Goal: Task Accomplishment & Management: Use online tool/utility

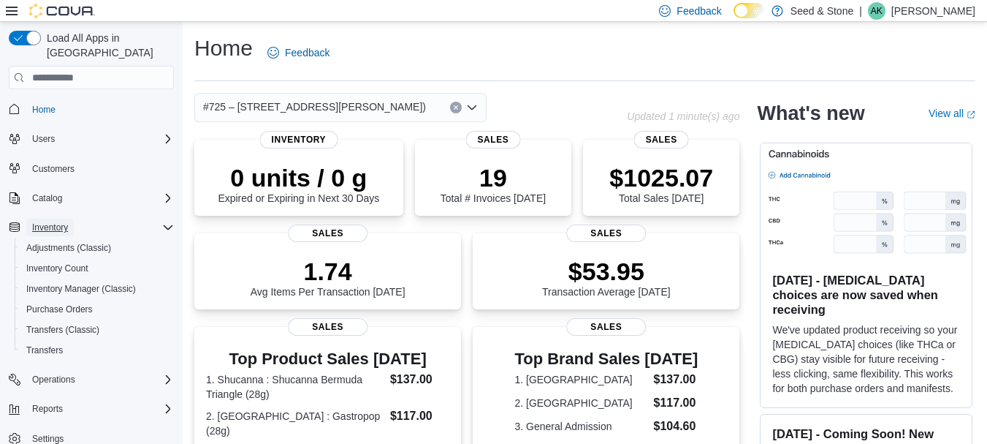
click at [59, 221] on span "Inventory" at bounding box center [50, 227] width 36 height 12
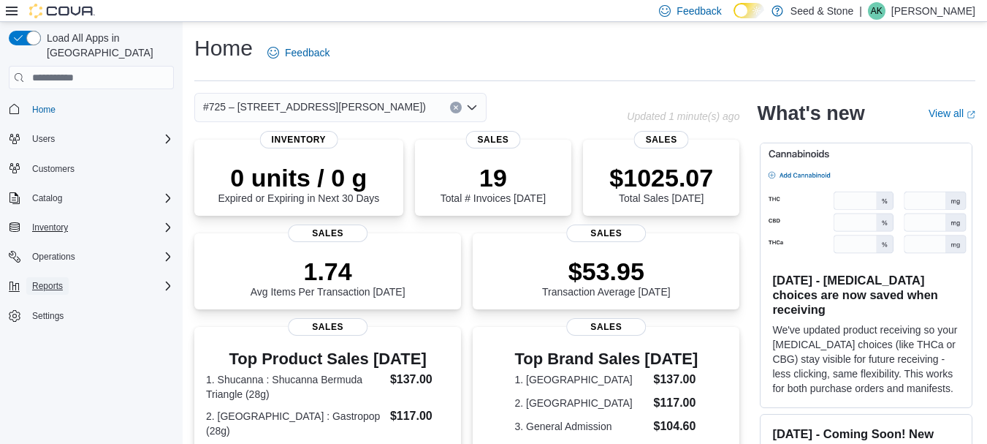
click at [69, 277] on button "Reports" at bounding box center [47, 286] width 42 height 18
click at [68, 338] on div "Reports" at bounding box center [96, 347] width 153 height 18
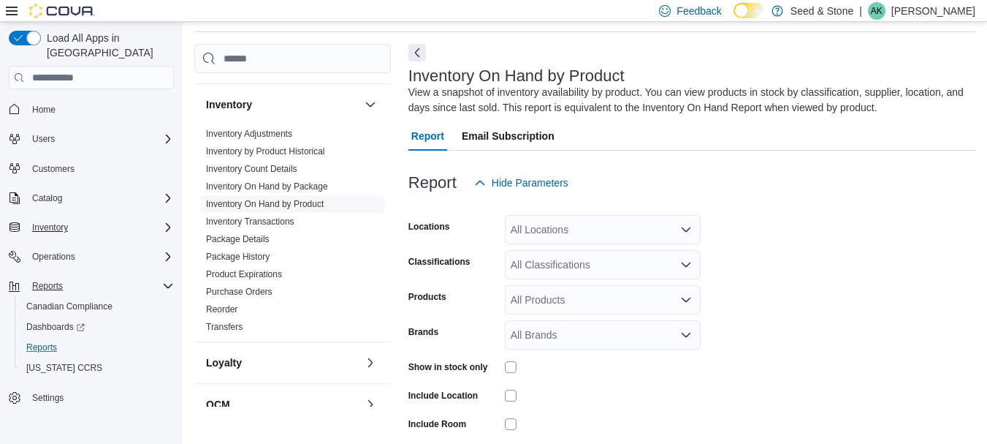
scroll to position [292, 0]
click at [308, 198] on link "Inventory On Hand by Product" at bounding box center [265, 203] width 118 height 10
click at [313, 198] on link "Inventory On Hand by Product" at bounding box center [265, 203] width 118 height 10
click at [585, 239] on div "All Locations" at bounding box center [603, 229] width 196 height 29
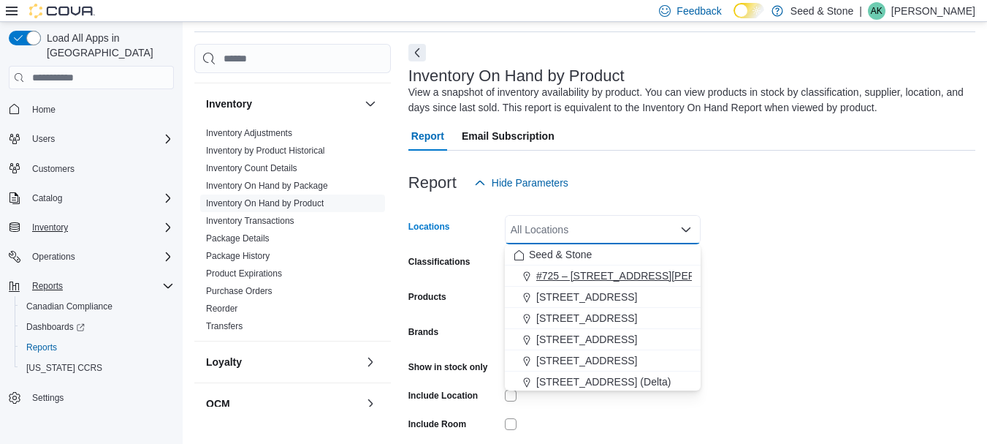
click at [585, 266] on button "#725 – [STREET_ADDRESS][PERSON_NAME])" at bounding box center [603, 275] width 196 height 21
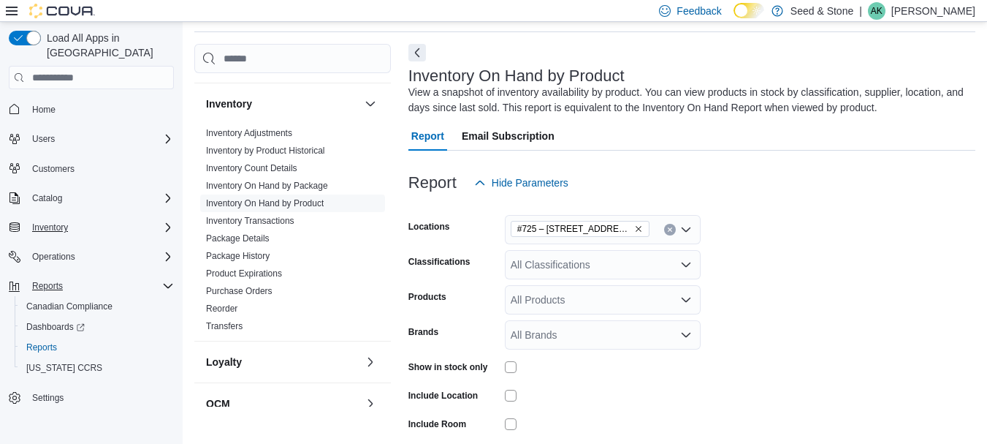
click at [878, 260] on form "Locations #[STREET_ADDRESS][PERSON_NAME] Classifications All Classifications Pr…" at bounding box center [691, 350] width 567 height 307
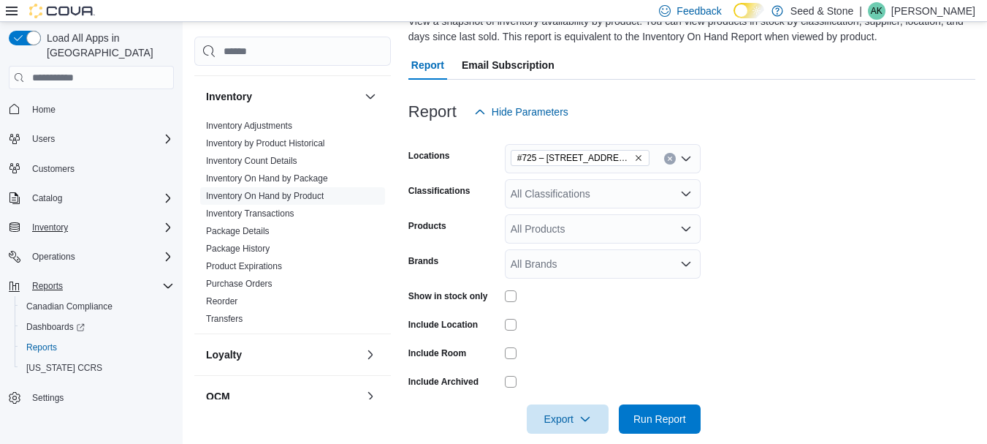
scroll to position [139, 0]
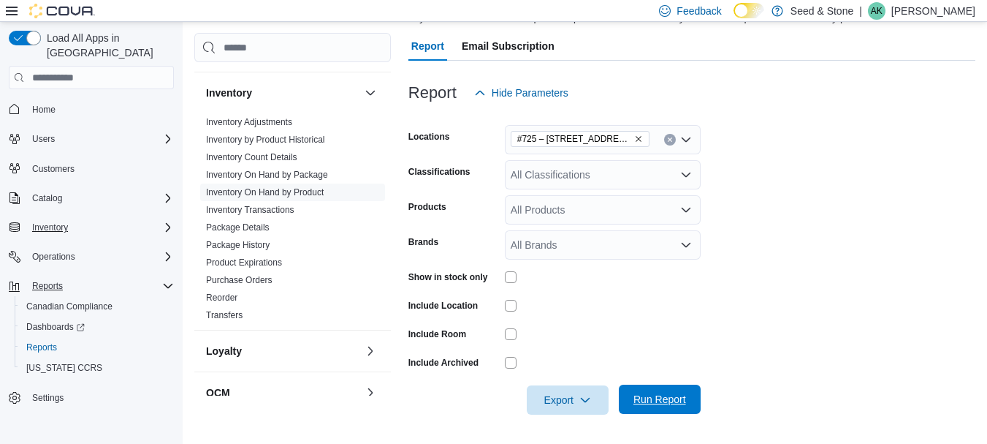
click at [640, 394] on span "Run Report" at bounding box center [660, 399] width 53 height 15
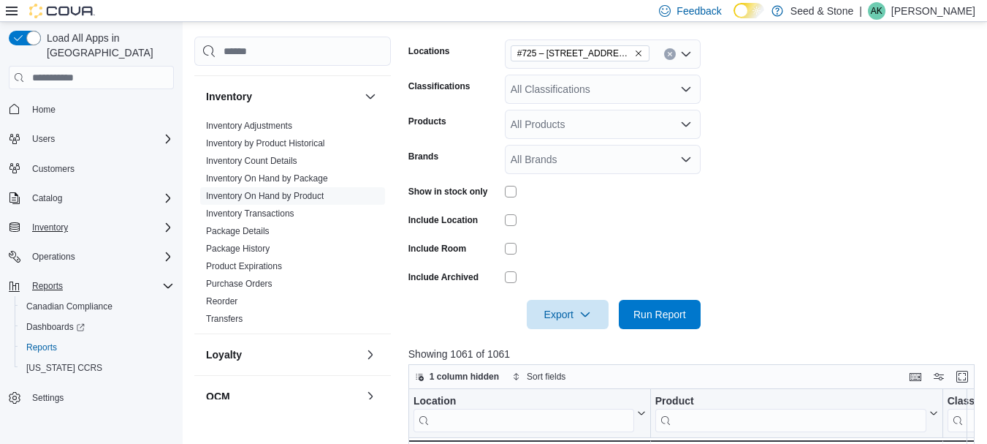
scroll to position [358, 0]
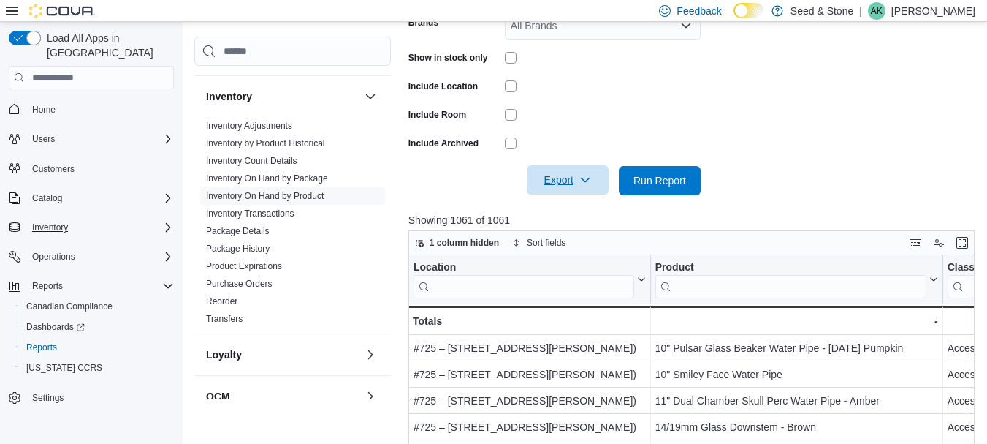
click at [590, 183] on icon "button" at bounding box center [585, 180] width 12 height 12
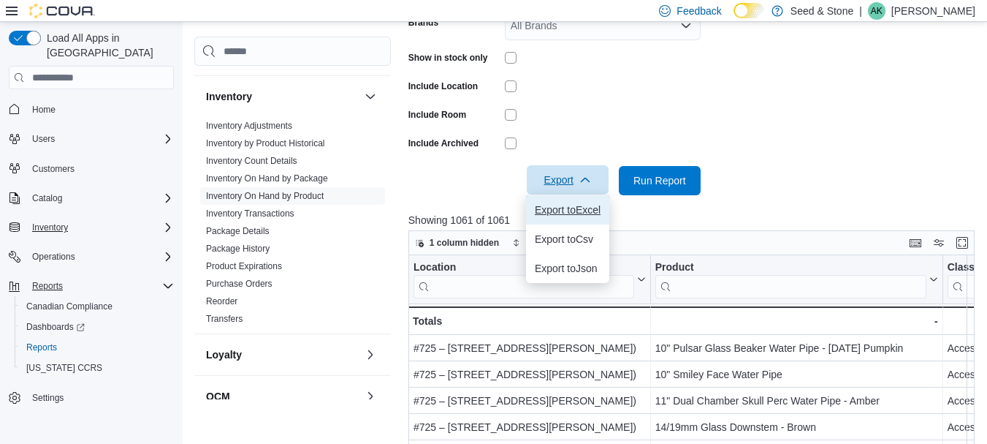
click at [590, 216] on span "Export to Excel" at bounding box center [568, 210] width 66 height 12
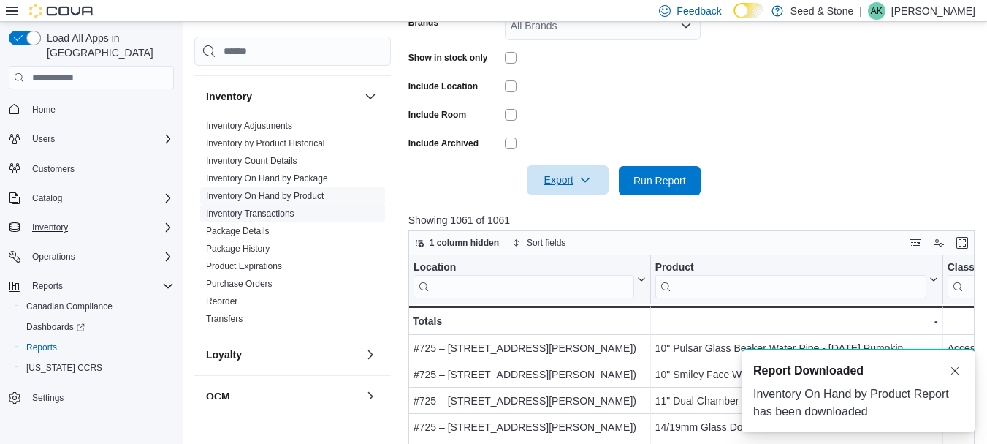
scroll to position [0, 0]
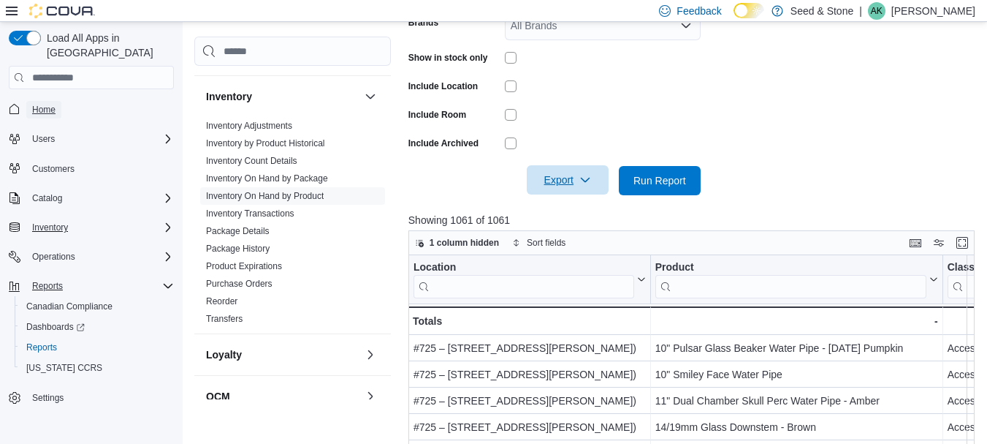
drag, startPoint x: 39, startPoint y: 100, endPoint x: 241, endPoint y: 104, distance: 201.7
click at [39, 104] on span "Home" at bounding box center [43, 110] width 23 height 12
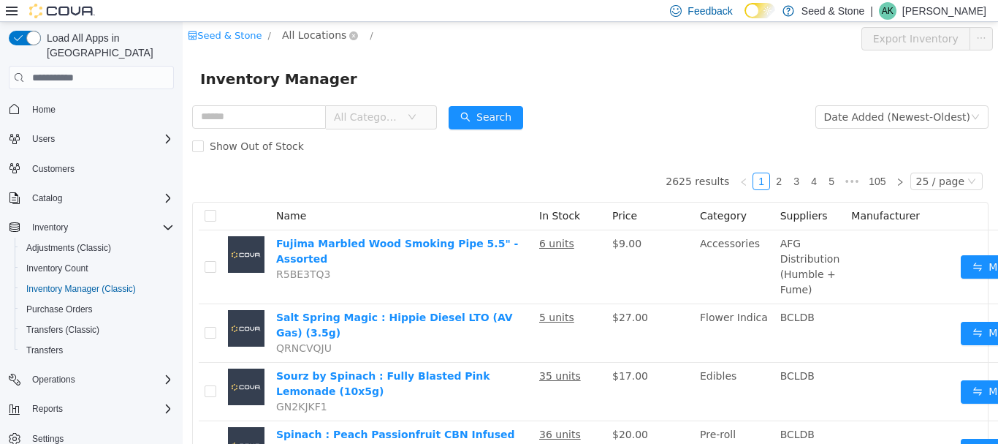
click at [300, 33] on span "All Locations" at bounding box center [314, 35] width 64 height 16
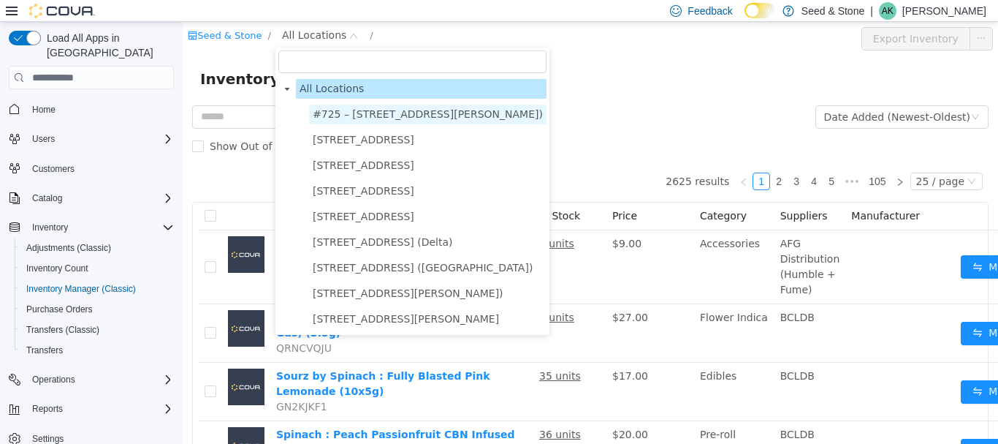
click at [351, 108] on span "#725 – [STREET_ADDRESS][PERSON_NAME])" at bounding box center [428, 114] width 230 height 12
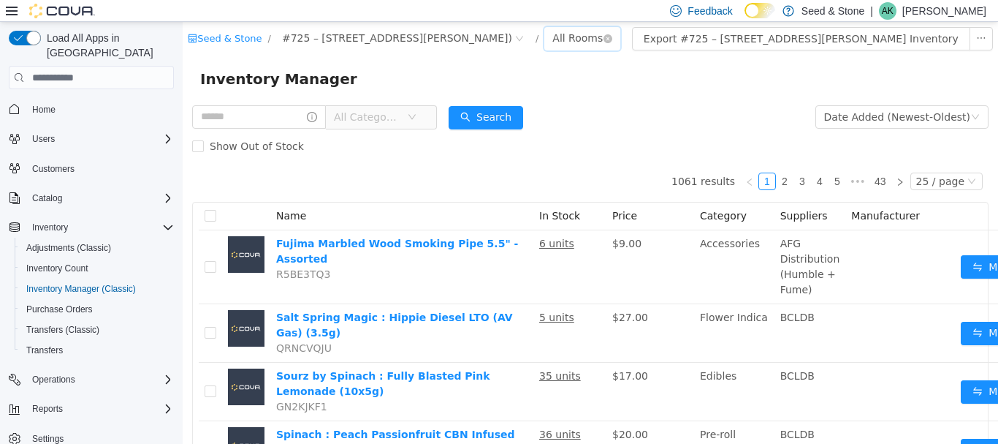
click at [560, 27] on div "All Rooms" at bounding box center [577, 38] width 50 height 22
click at [587, 89] on li "Front Room" at bounding box center [580, 91] width 88 height 23
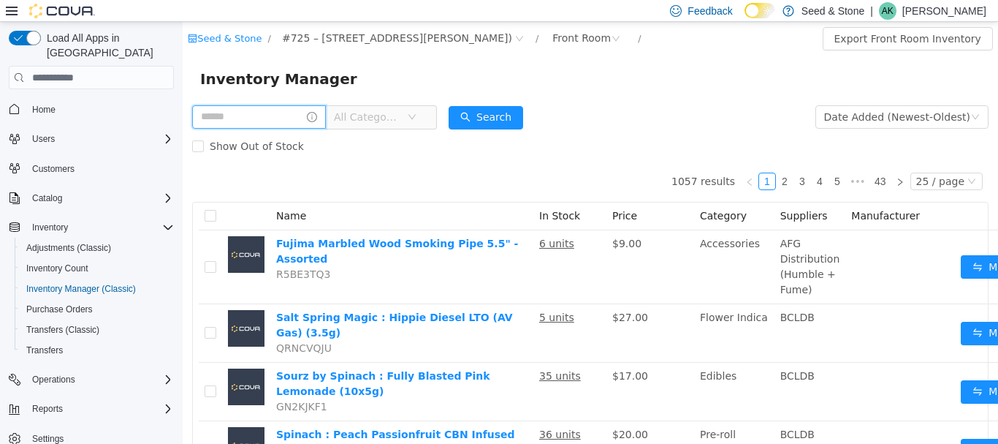
click at [279, 115] on input "text" at bounding box center [259, 116] width 134 height 23
click at [537, 118] on button "Search" at bounding box center [500, 117] width 75 height 23
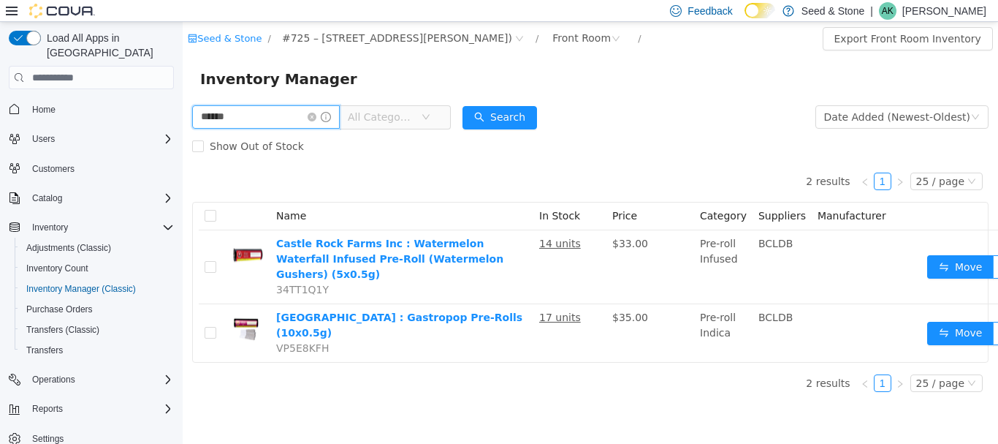
drag, startPoint x: 276, startPoint y: 126, endPoint x: 281, endPoint y: 119, distance: 8.9
click at [281, 119] on input "******" at bounding box center [266, 116] width 148 height 23
click at [514, 113] on button "Search" at bounding box center [500, 117] width 75 height 23
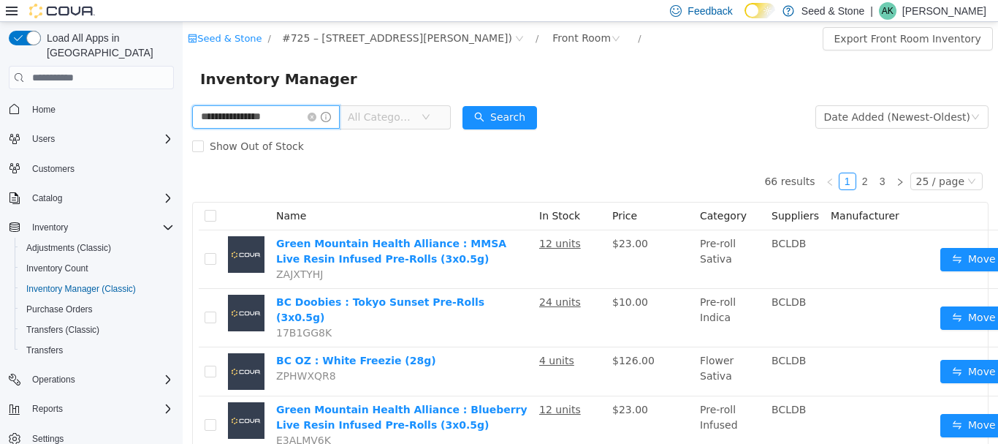
drag, startPoint x: 233, startPoint y: 117, endPoint x: 258, endPoint y: 136, distance: 31.3
click at [183, 114] on html "**********" at bounding box center [590, 233] width 815 height 422
click at [537, 113] on button "Search" at bounding box center [500, 117] width 75 height 23
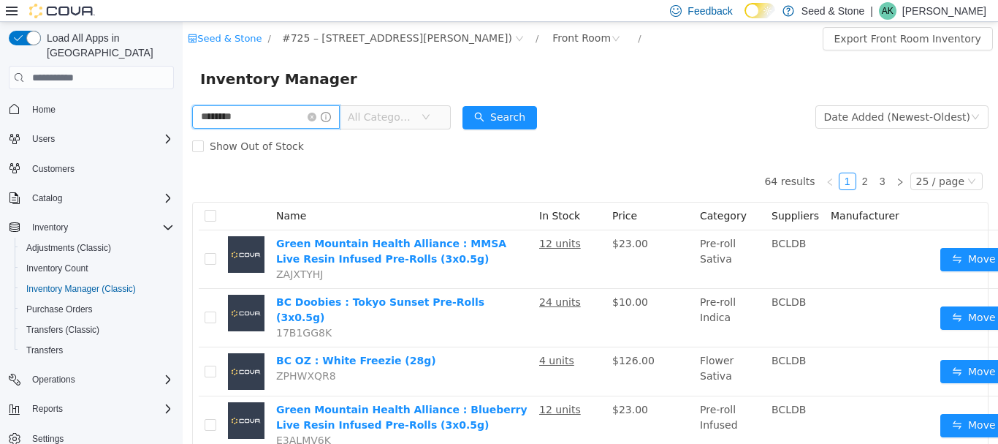
drag, startPoint x: 216, startPoint y: 116, endPoint x: 313, endPoint y: 140, distance: 100.0
click at [183, 117] on html "Seed & Stone / #725 – 19800 Lougheed Hwy (Pitt Meadows) / Front Room / Export F…" at bounding box center [590, 233] width 815 height 422
type input "*****"
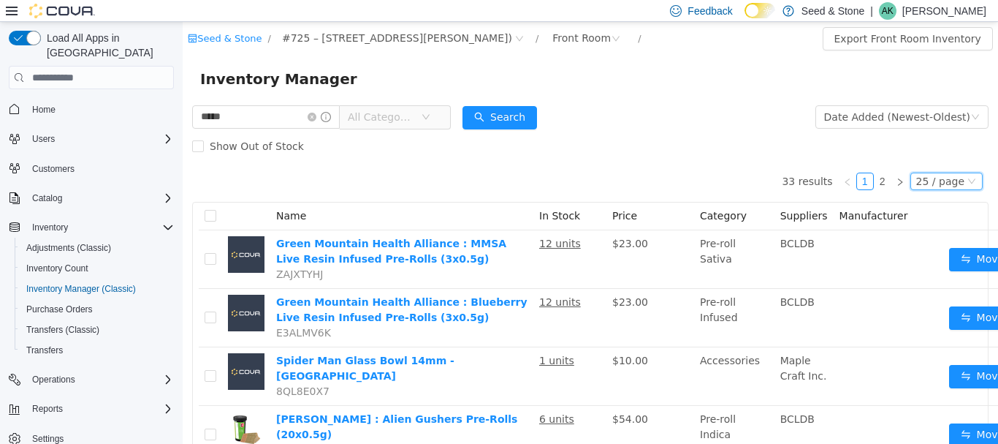
click at [943, 176] on div "25 / page" at bounding box center [940, 181] width 48 height 16
click at [908, 270] on li "50 / page" at bounding box center [936, 274] width 71 height 23
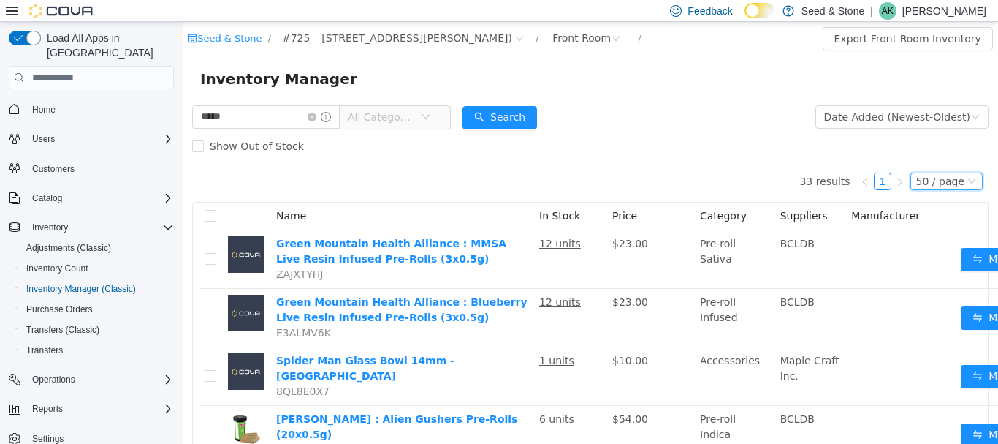
click at [398, 153] on div "Show Out of Stock" at bounding box center [590, 146] width 796 height 29
click at [316, 118] on icon "icon: close-circle" at bounding box center [312, 117] width 9 height 9
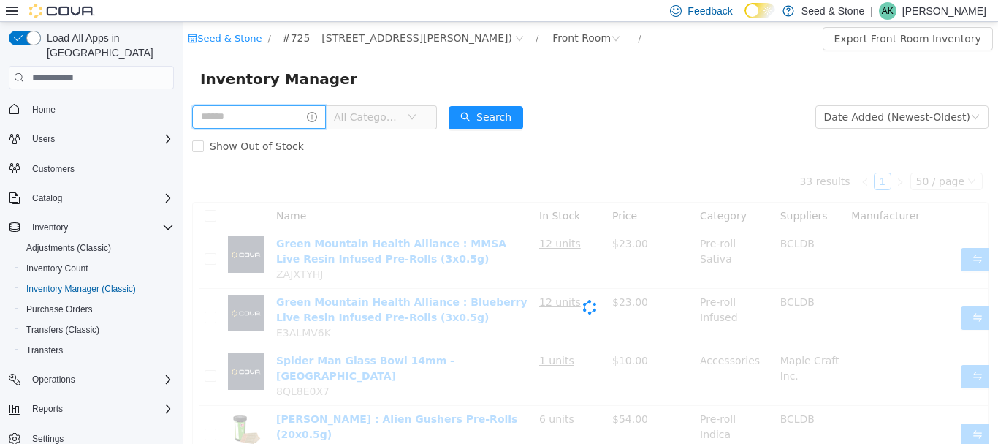
click at [311, 115] on input "text" at bounding box center [259, 116] width 134 height 23
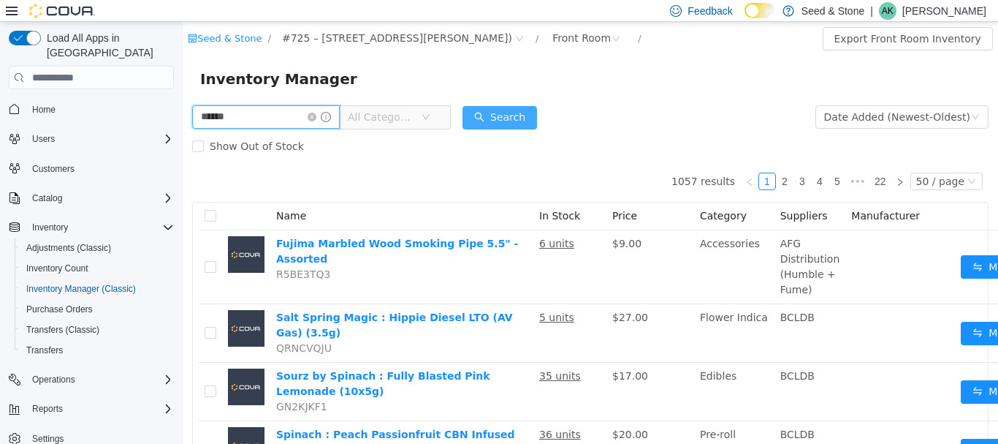
type input "******"
click at [537, 118] on button "Search" at bounding box center [500, 117] width 75 height 23
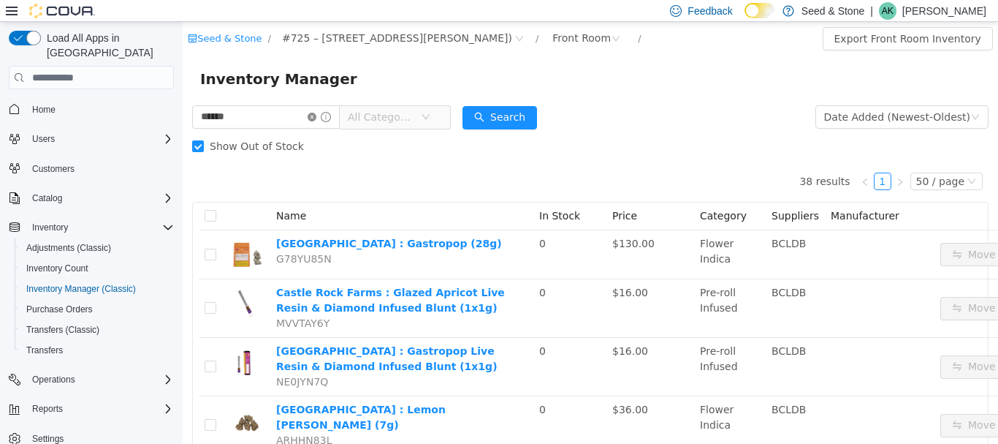
click at [316, 118] on icon "icon: close-circle" at bounding box center [312, 117] width 9 height 9
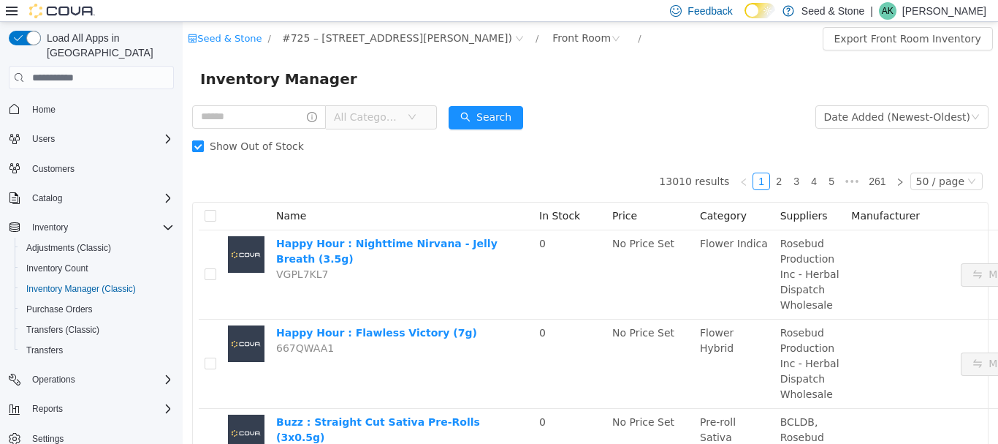
click at [204, 143] on span "Show Out of Stock" at bounding box center [257, 146] width 106 height 12
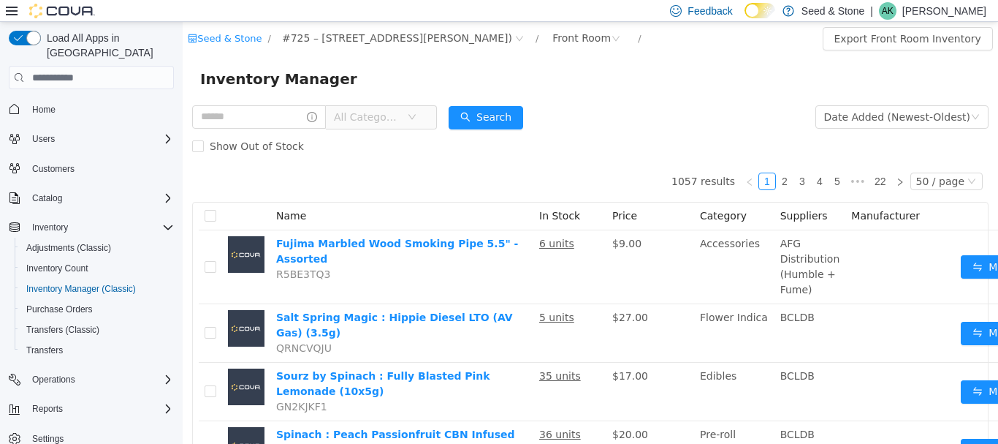
click at [710, 126] on form "All Categories Date Added (Newest-Oldest) Search Show Out of Stock" at bounding box center [590, 131] width 796 height 58
